Goal: Information Seeking & Learning: Find specific fact

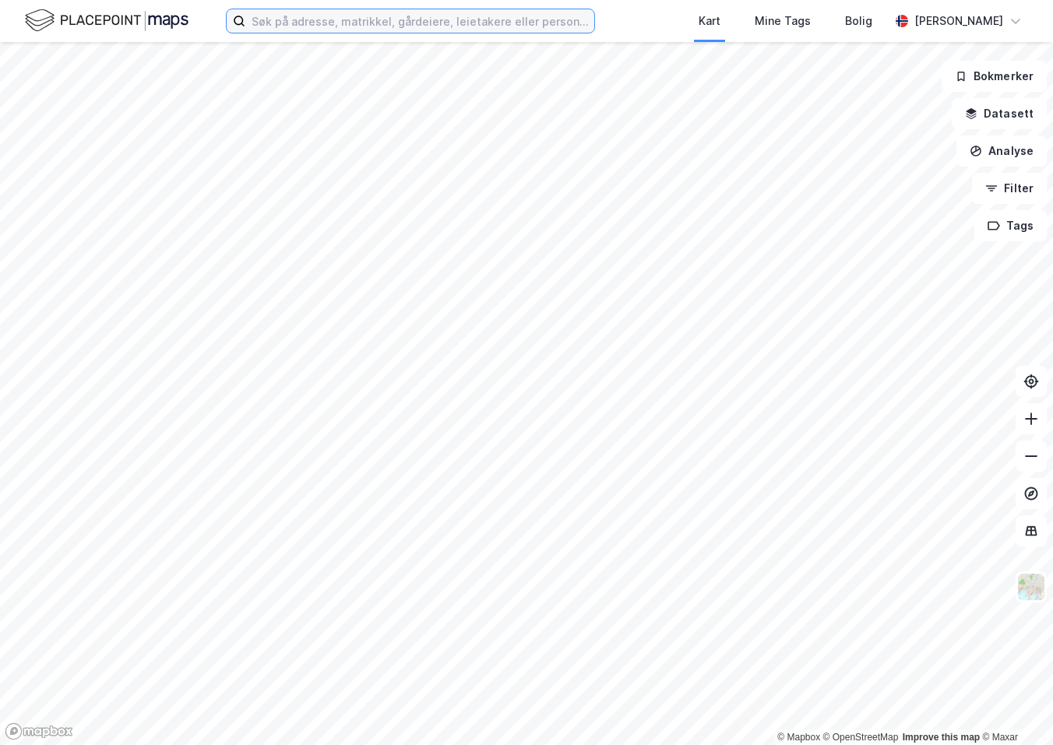
click at [296, 25] on input at bounding box center [419, 20] width 349 height 23
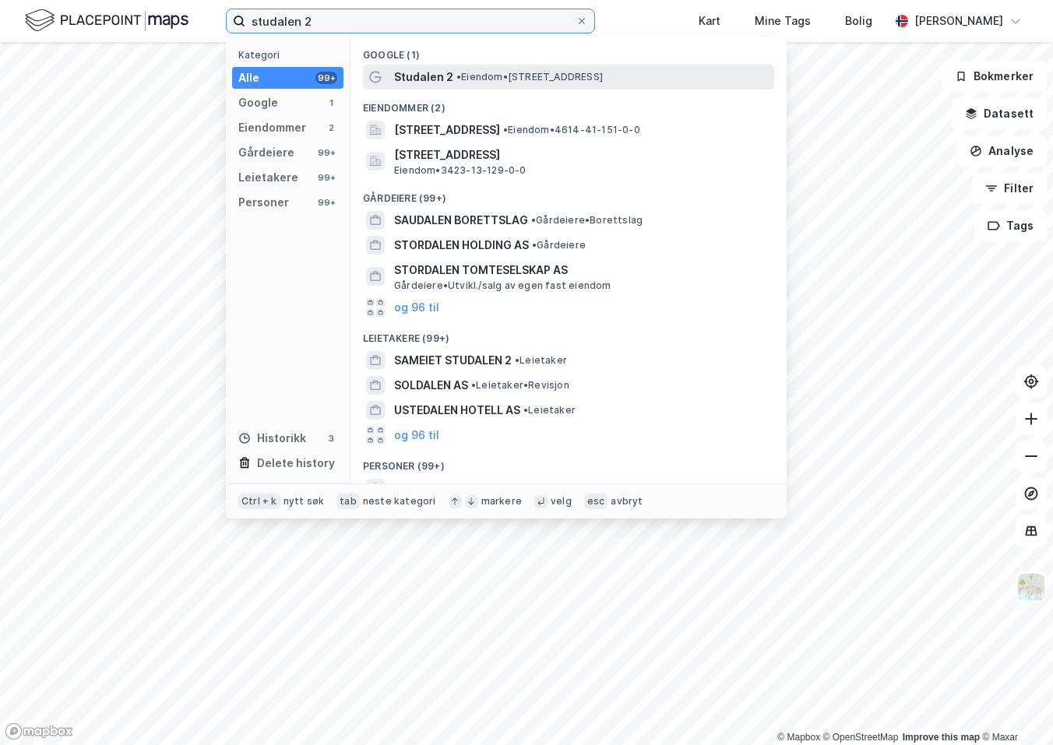
type input "studalen 2"
click at [437, 76] on span "Studalen 2" at bounding box center [423, 77] width 59 height 19
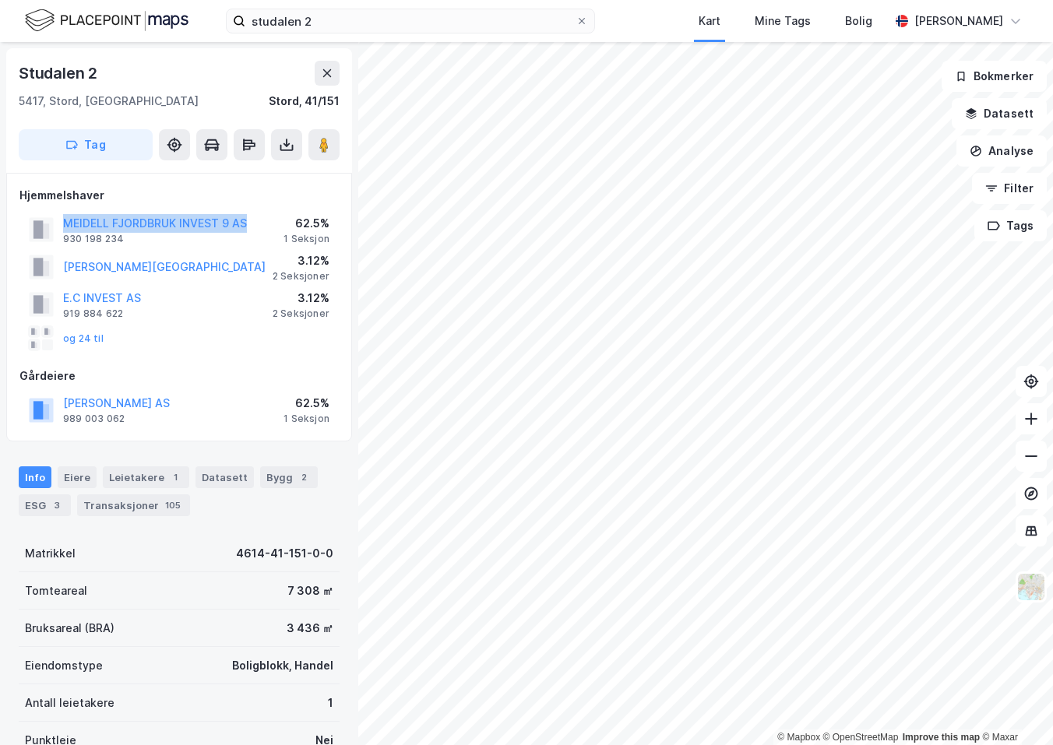
drag, startPoint x: 62, startPoint y: 225, endPoint x: 263, endPoint y: 223, distance: 201.0
click at [263, 223] on div "MEIDELL FJORDBRUK INVEST 9 AS 930 198 234 62.5% 1 Seksjon" at bounding box center [178, 229] width 319 height 37
copy button "MEIDELL FJORDBRUK INVEST 9 AS"
